Goal: Navigation & Orientation: Understand site structure

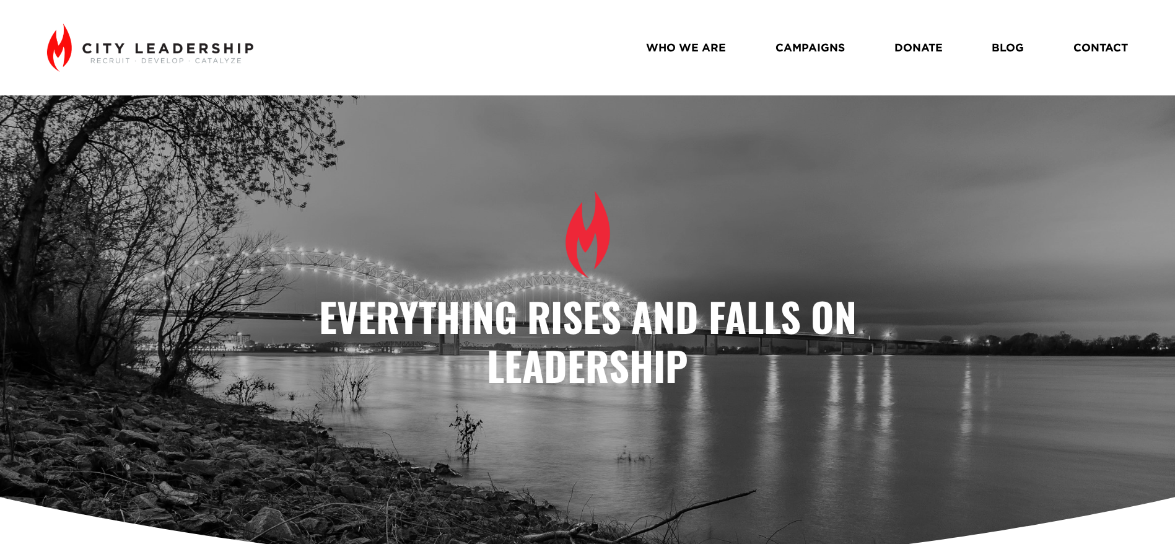
click at [732, 51] on nav "WHO WE ARE CAMPAIGNS DONATE BLOG CONTACT" at bounding box center [887, 48] width 482 height 22
click at [702, 49] on link "WHO WE ARE" at bounding box center [686, 48] width 80 height 22
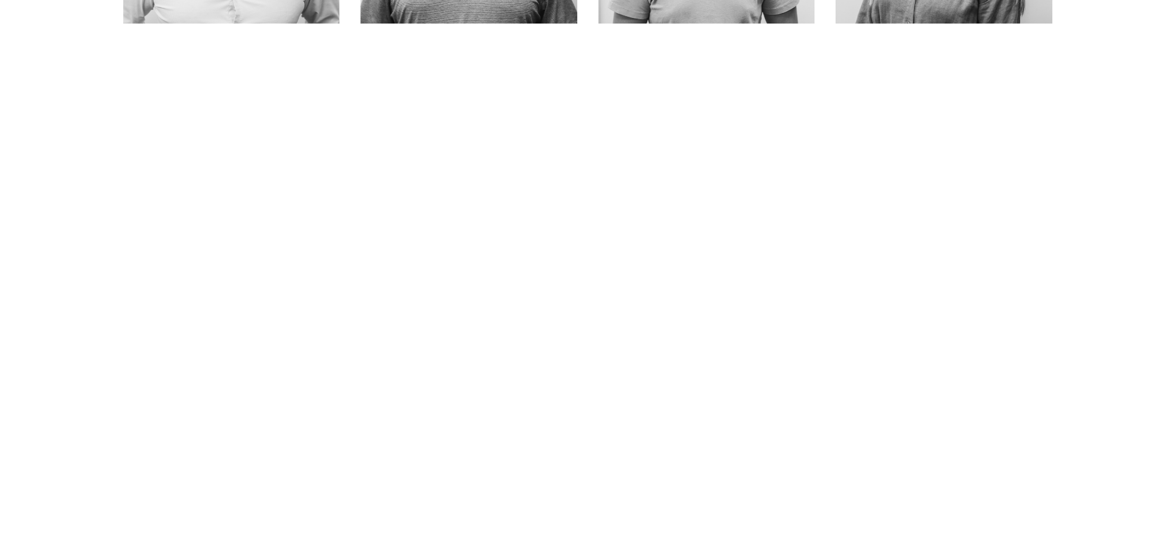
scroll to position [843, 0]
